Goal: Task Accomplishment & Management: Complete application form

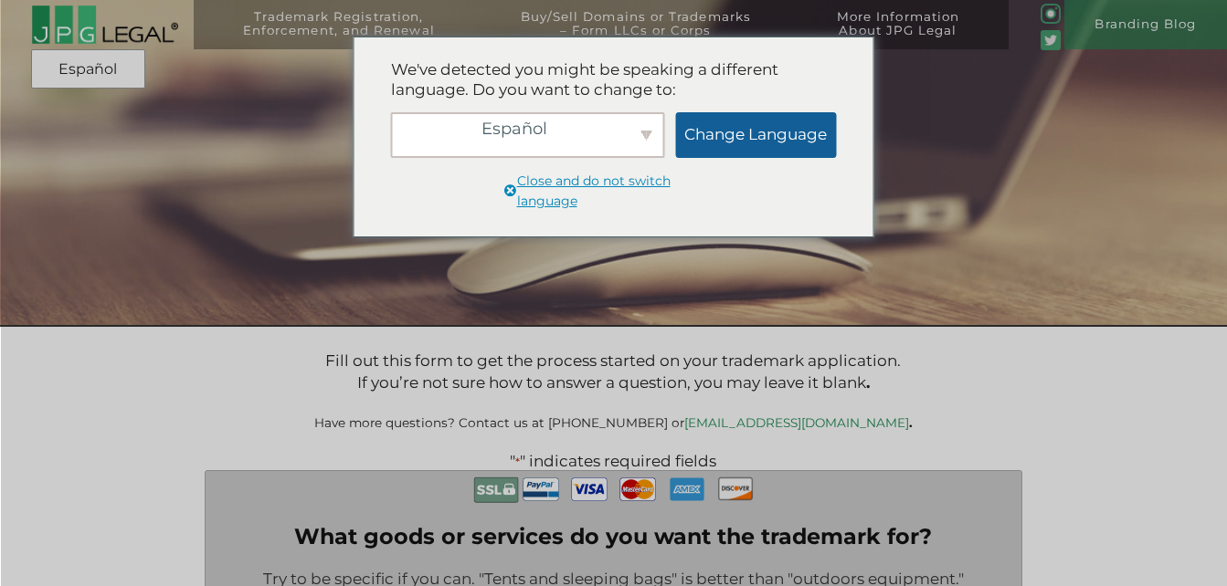
click at [721, 142] on link "Change Language" at bounding box center [755, 135] width 161 height 46
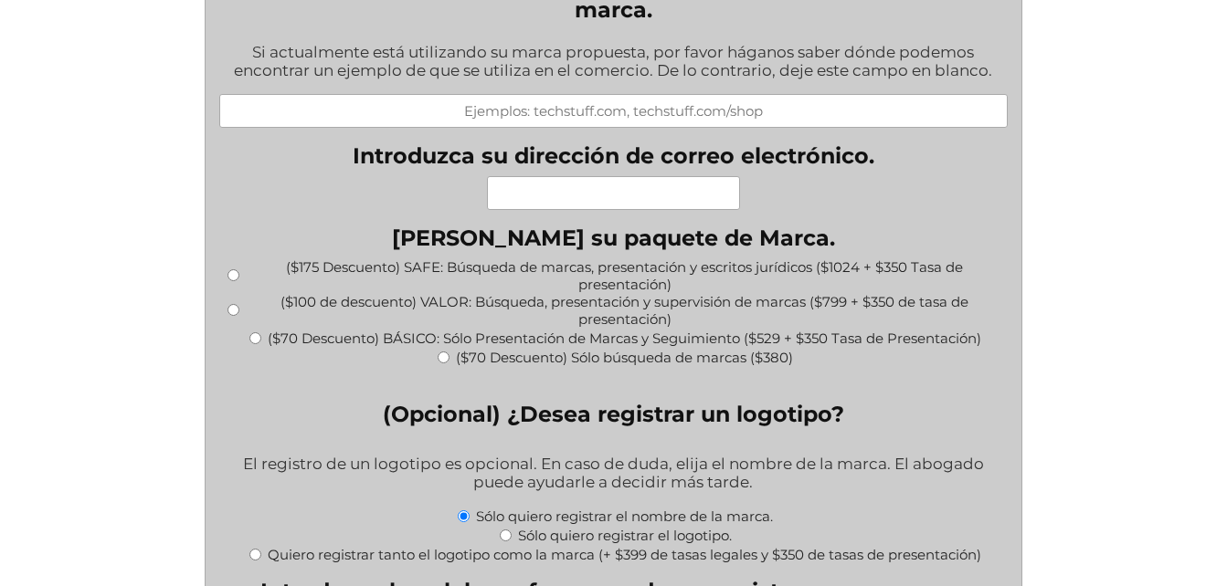
scroll to position [1692, 0]
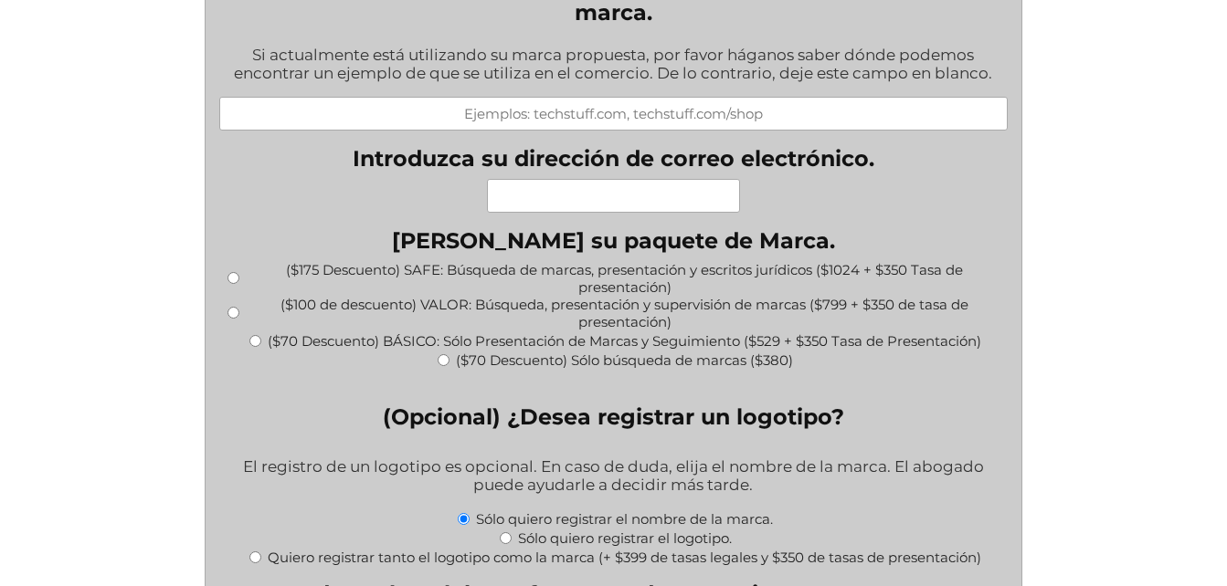
click at [521, 312] on label "($100 de descuento) VALOR: Búsqueda, presentación y supervisión de marcas ($799…" at bounding box center [625, 313] width 758 height 35
click at [239, 312] on input "($100 de descuento) VALOR: Búsqueda, presentación y supervisión de marcas ($799…" at bounding box center [233, 313] width 12 height 12
radio input "true"
type input "$1,149.00"
click at [249, 335] on input "($70 Descuento) BÁSICO: Sólo Presentación de Marcas y Seguimiento ($529 + $350 …" at bounding box center [255, 341] width 12 height 12
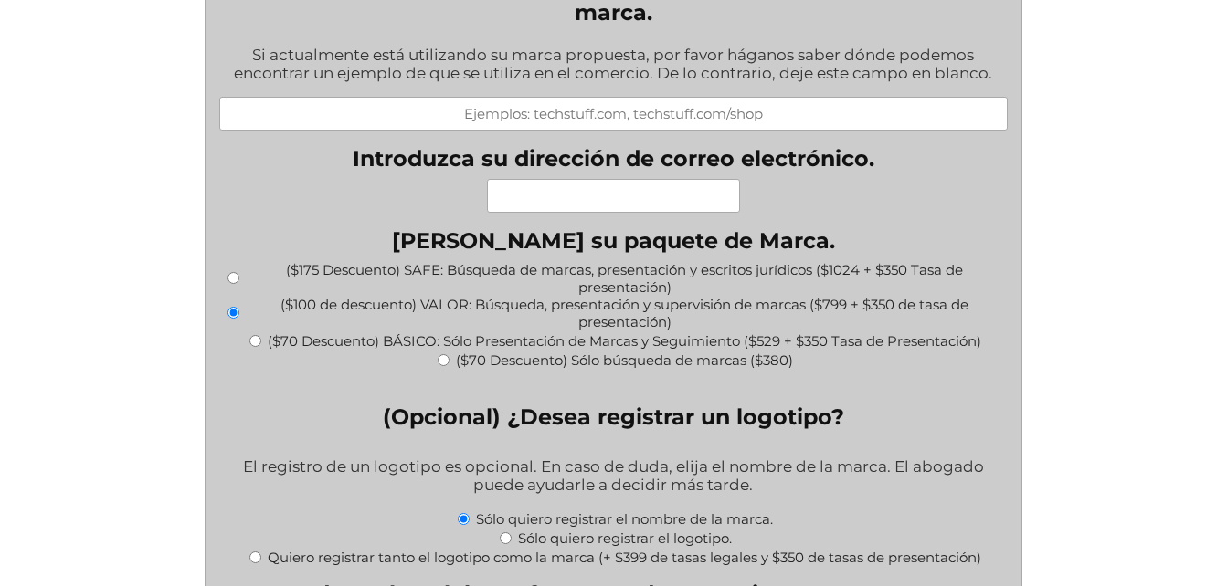
radio input "true"
type input "$879.00"
click at [438, 354] on input "($70 Descuento) Sólo búsqueda de marcas ($380)" at bounding box center [444, 360] width 12 height 12
radio input "true"
type input "$380.00"
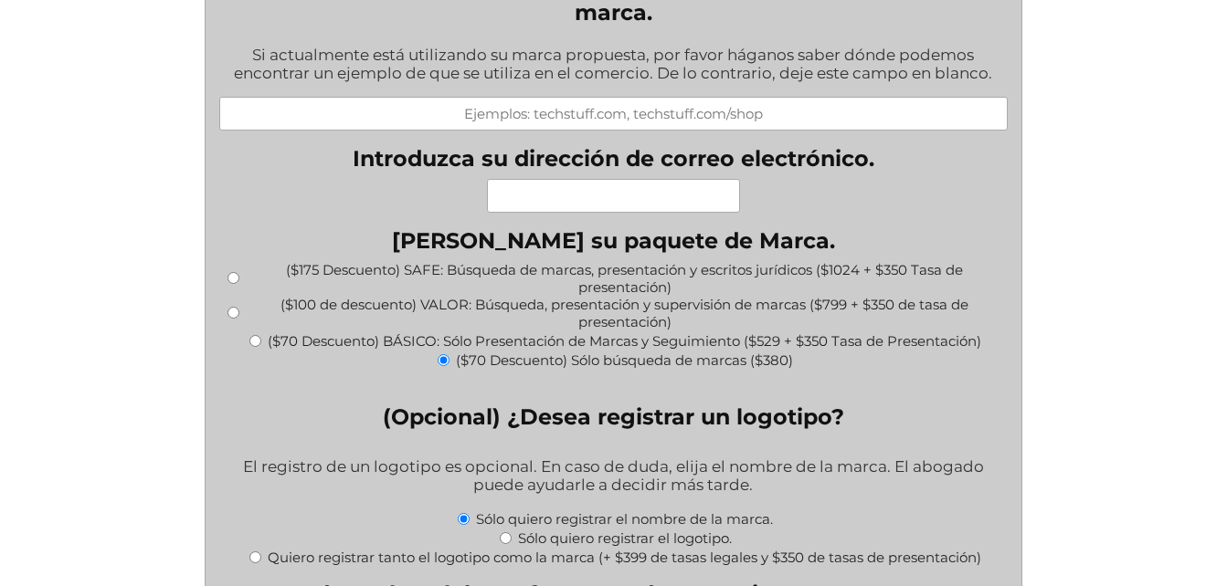
click at [229, 317] on input "($100 de descuento) VALOR: Búsqueda, presentación y supervisión de marcas ($799…" at bounding box center [233, 313] width 12 height 12
radio input "true"
type input "$1,149.00"
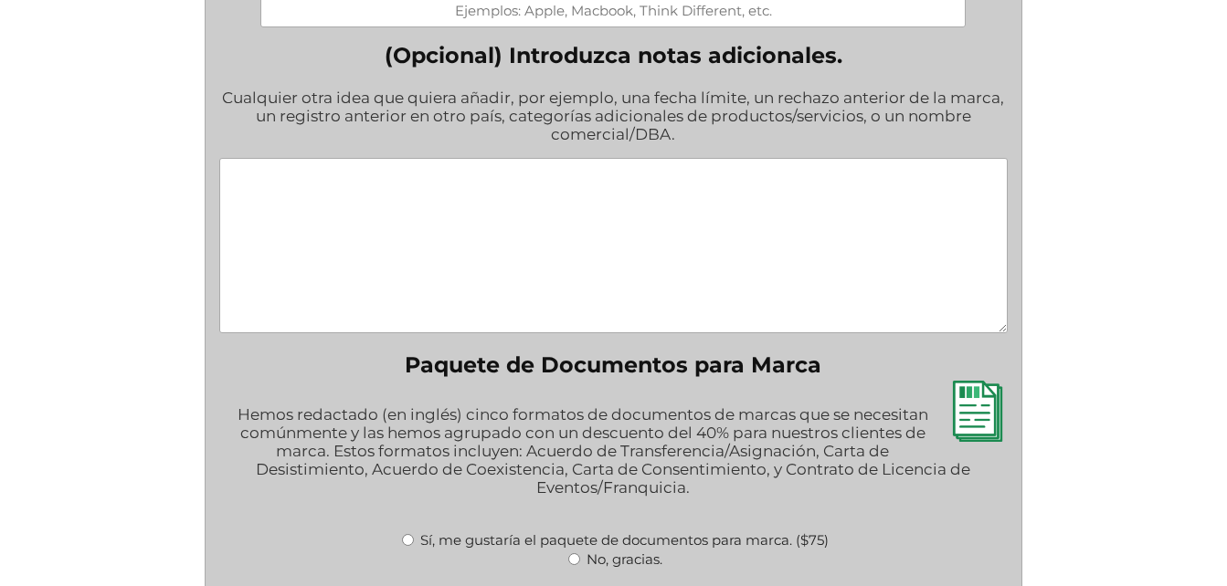
scroll to position [2327, 0]
